Goal: Find specific page/section: Find specific page/section

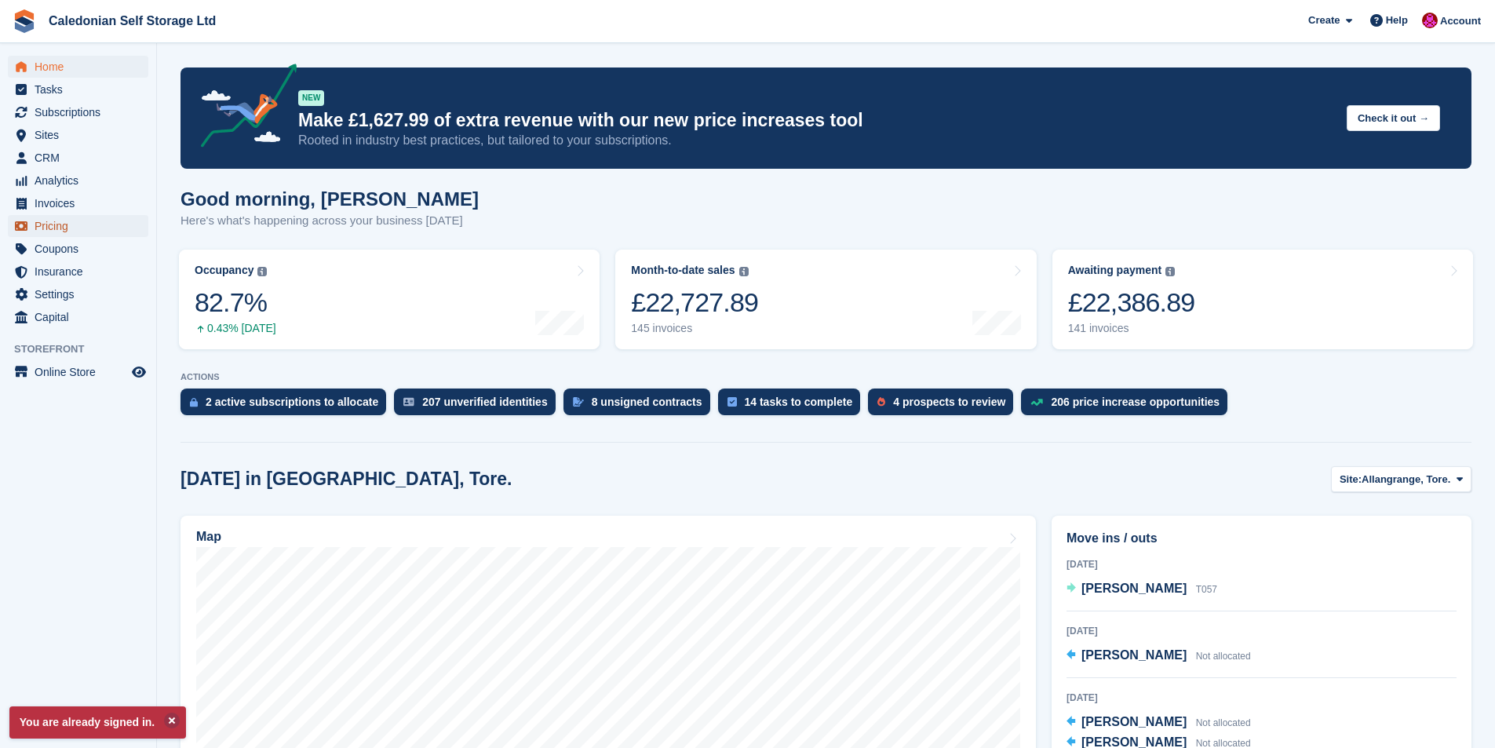
click at [60, 227] on span "Pricing" at bounding box center [82, 226] width 94 height 22
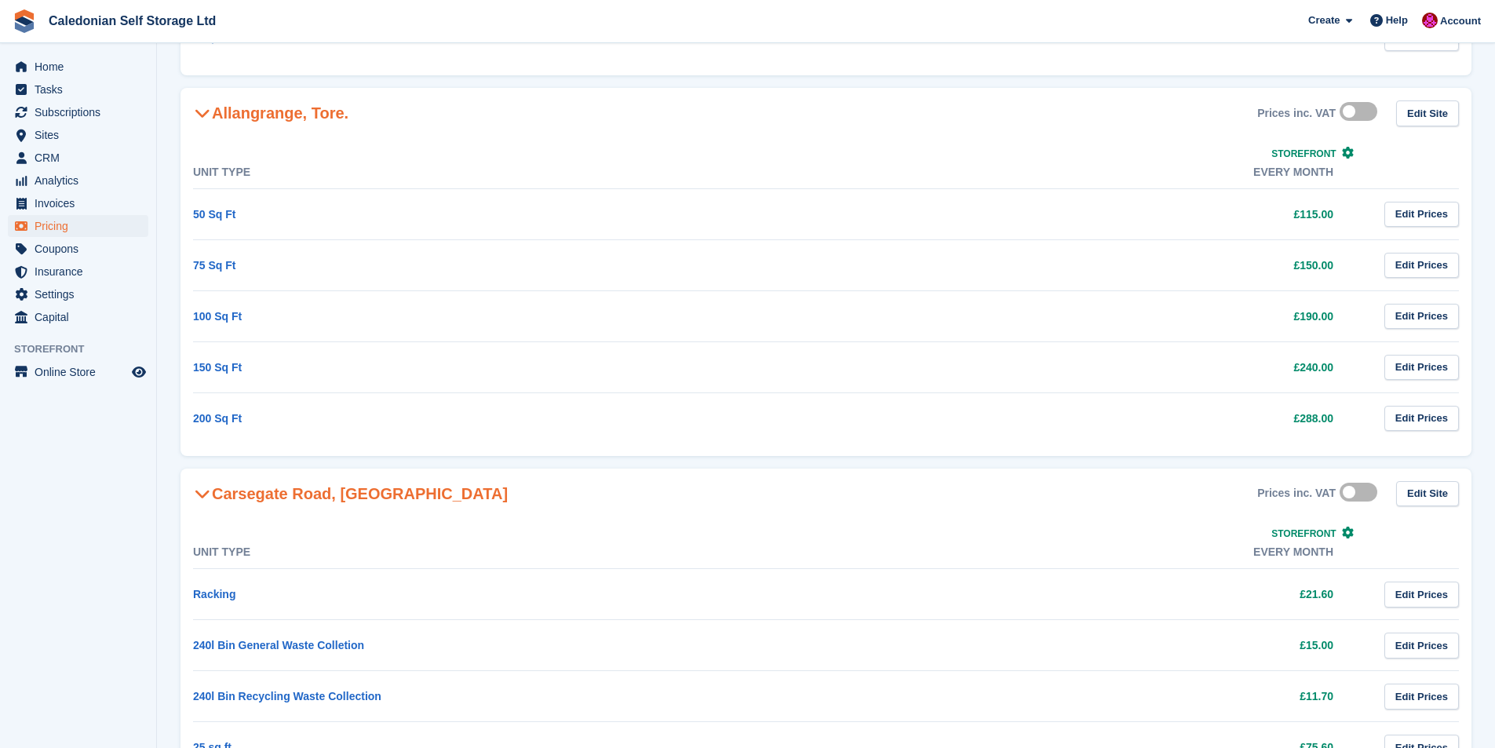
scroll to position [1256, 0]
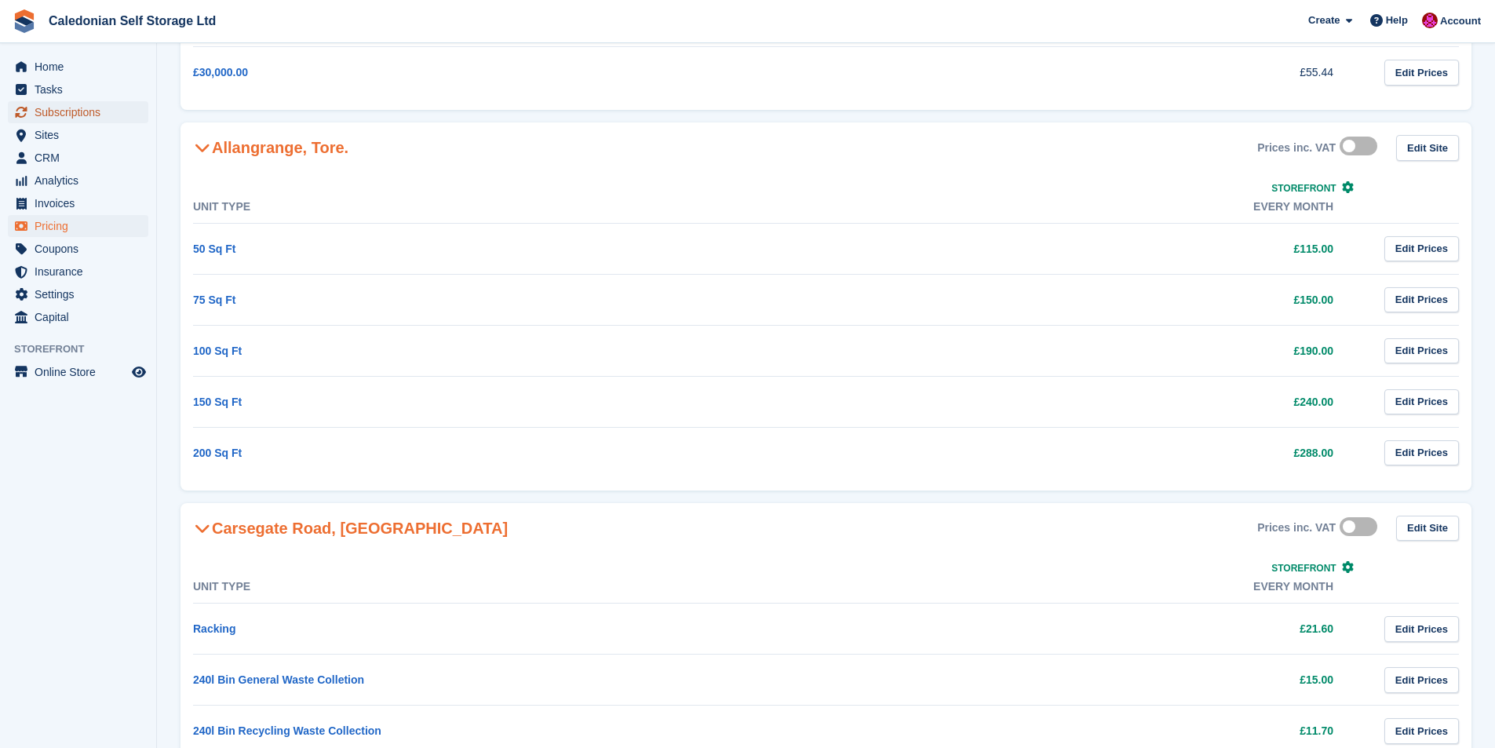
click at [82, 111] on span "Subscriptions" at bounding box center [82, 112] width 94 height 22
